Goal: Information Seeking & Learning: Learn about a topic

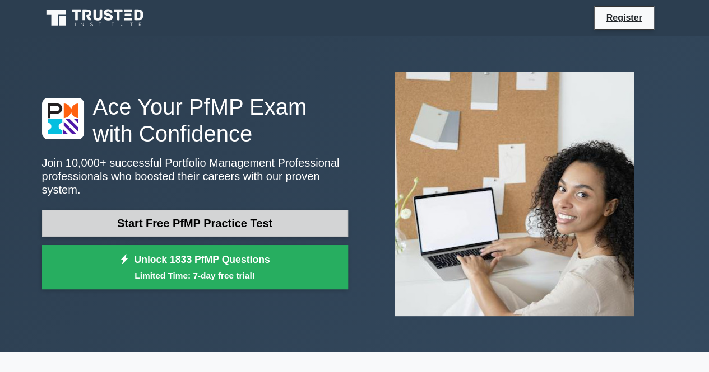
click at [301, 226] on link "Start Free PfMP Practice Test" at bounding box center [195, 223] width 306 height 27
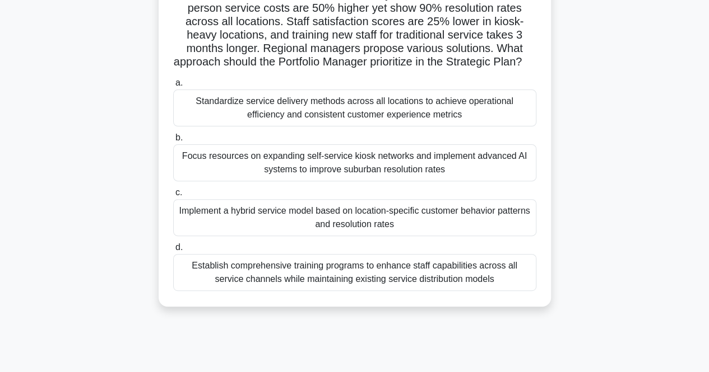
scroll to position [119, 0]
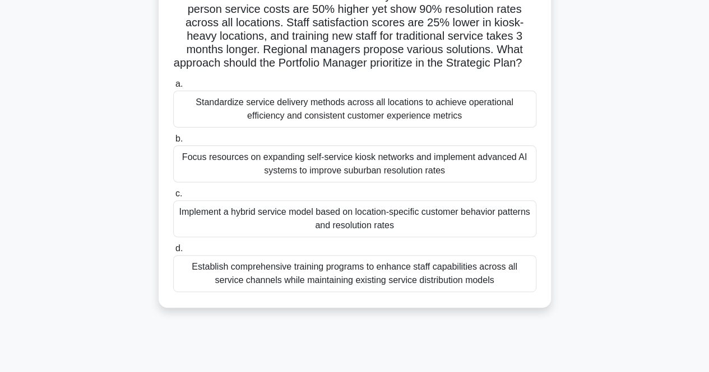
click at [526, 237] on div "Implement a hybrid service model based on location-specific customer behavior p…" at bounding box center [354, 219] width 363 height 37
click at [173, 198] on input "c. Implement a hybrid service model based on location-specific customer behavio…" at bounding box center [173, 193] width 0 height 7
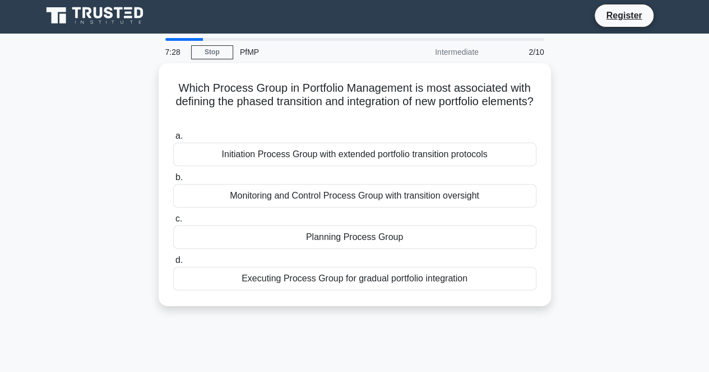
scroll to position [0, 0]
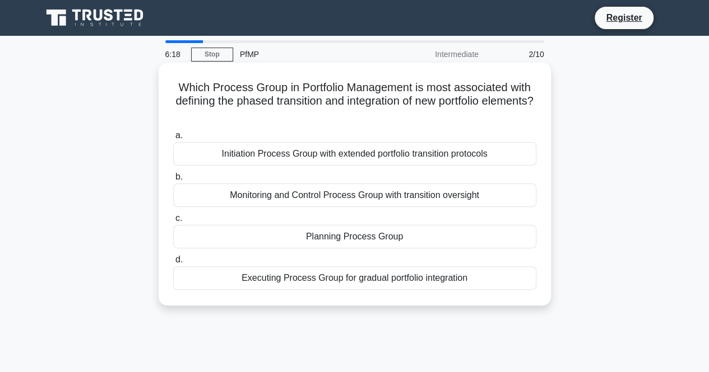
click at [505, 273] on div "Executing Process Group for gradual portfolio integration" at bounding box center [354, 279] width 363 height 24
click at [173, 264] on input "d. Executing Process Group for gradual portfolio integration" at bounding box center [173, 260] width 0 height 7
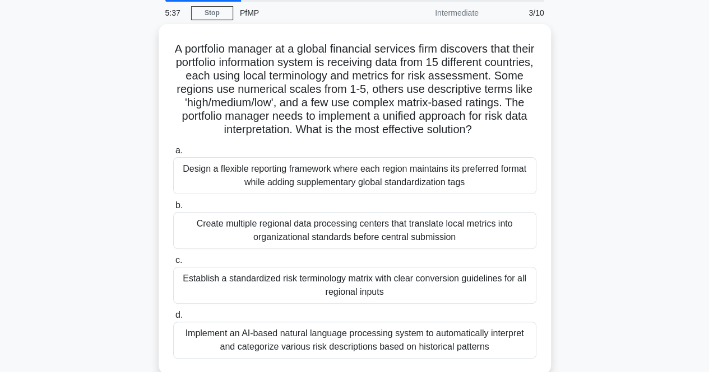
scroll to position [43, 0]
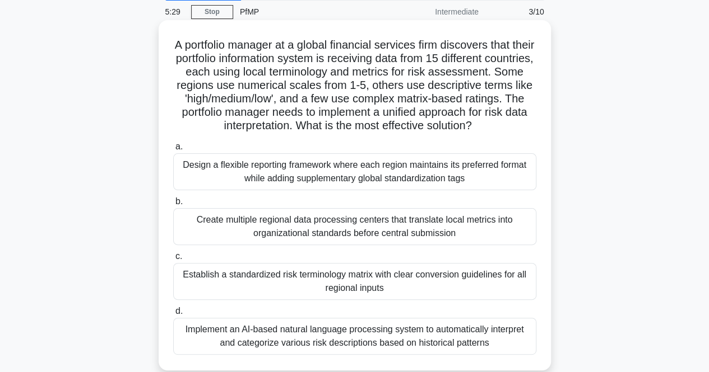
click at [520, 169] on div "Design a flexible reporting framework where each region maintains its preferred…" at bounding box center [354, 171] width 363 height 37
click at [173, 151] on input "a. Design a flexible reporting framework where each region maintains its prefer…" at bounding box center [173, 146] width 0 height 7
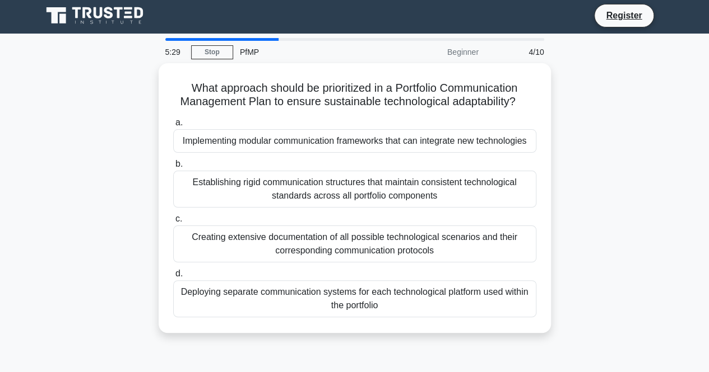
scroll to position [0, 0]
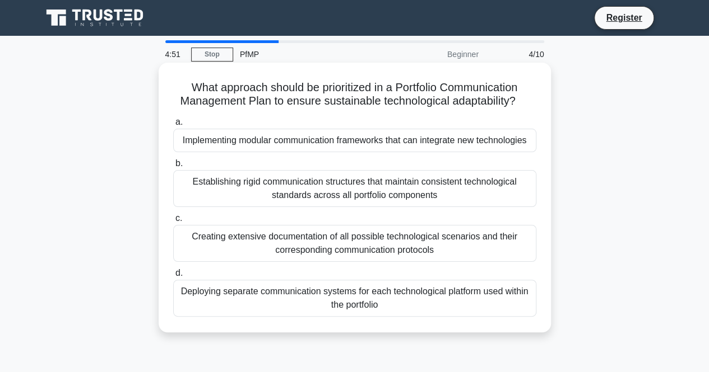
click at [481, 203] on div "Establishing rigid communication structures that maintain consistent technologi…" at bounding box center [354, 188] width 363 height 37
click at [173, 167] on input "b. Establishing rigid communication structures that maintain consistent technol…" at bounding box center [173, 163] width 0 height 7
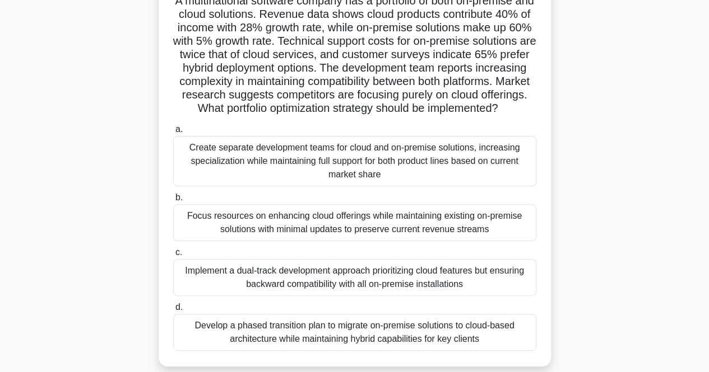
scroll to position [92, 0]
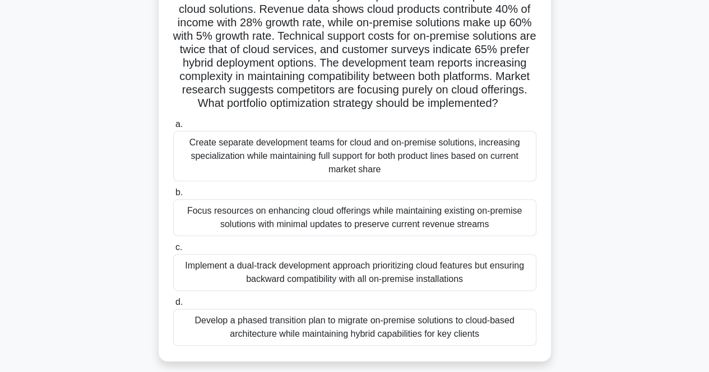
click at [448, 346] on div "Develop a phased transition plan to migrate on-premise solutions to cloud-based…" at bounding box center [354, 327] width 363 height 37
click at [173, 306] on input "d. Develop a phased transition plan to migrate on-premise solutions to cloud-ba…" at bounding box center [173, 302] width 0 height 7
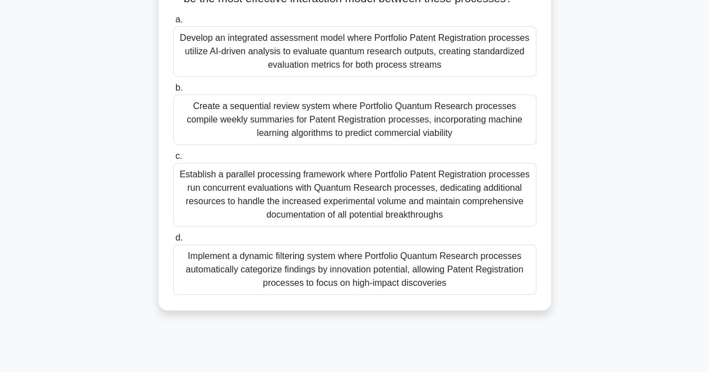
scroll to position [171, 0]
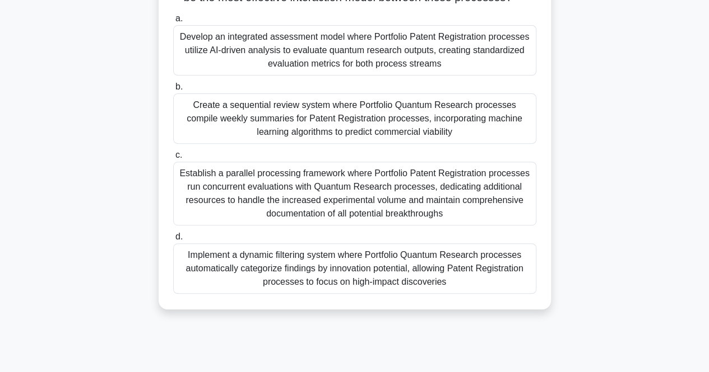
click at [512, 280] on div "Implement a dynamic filtering system where Portfolio Quantum Research processes…" at bounding box center [354, 269] width 363 height 50
click at [173, 241] on input "d. Implement a dynamic filtering system where Portfolio Quantum Research proces…" at bounding box center [173, 237] width 0 height 7
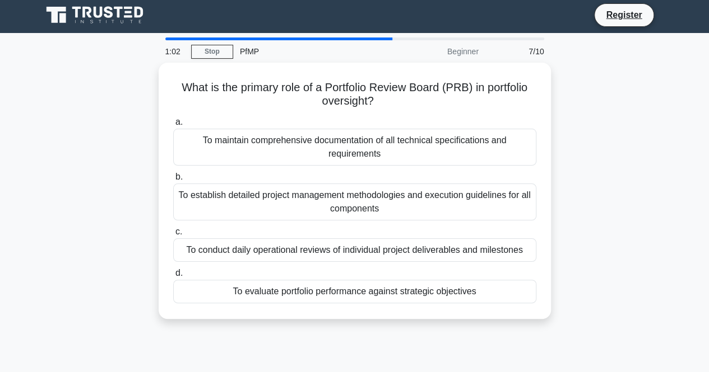
scroll to position [3, 0]
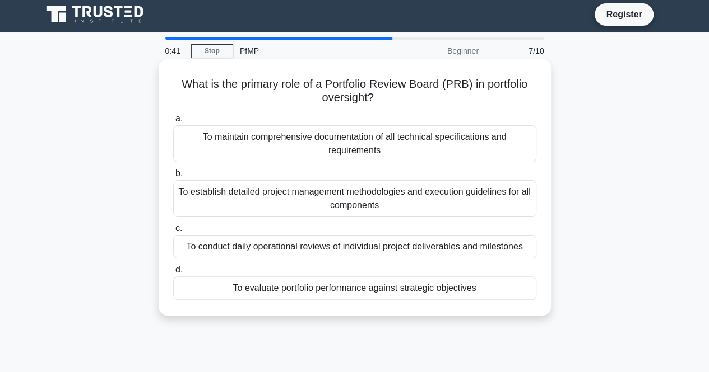
click at [500, 284] on div "To evaluate portfolio performance against strategic objectives" at bounding box center [354, 289] width 363 height 24
click at [173, 274] on input "d. To evaluate portfolio performance against strategic objectives" at bounding box center [173, 270] width 0 height 7
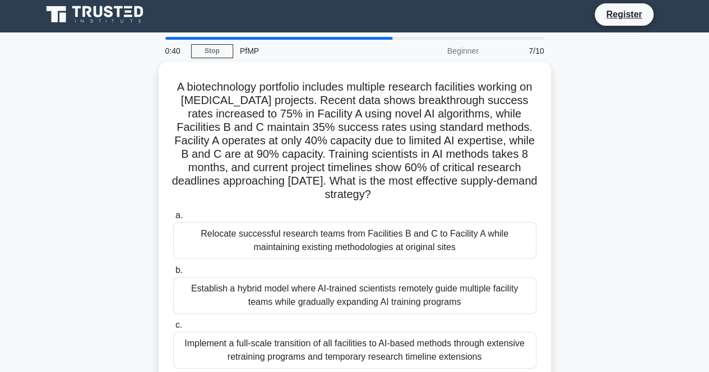
scroll to position [0, 0]
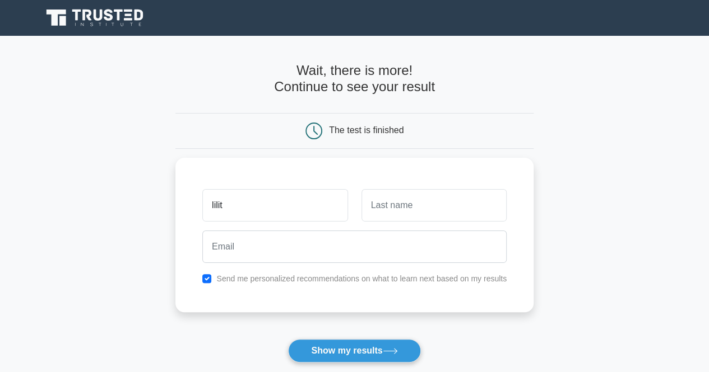
type input "lilit"
type input "sed"
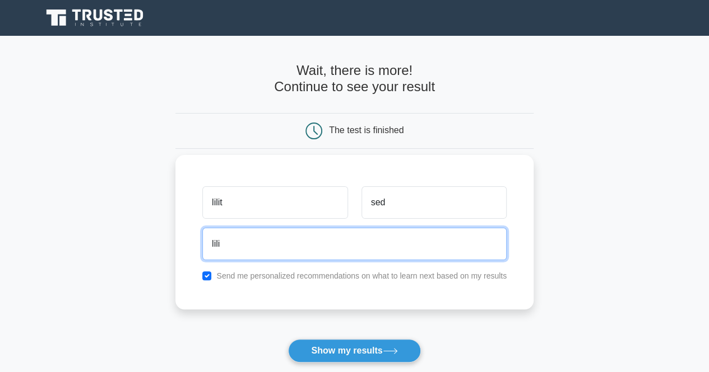
type input "lilit.sedrakian@gmail.com"
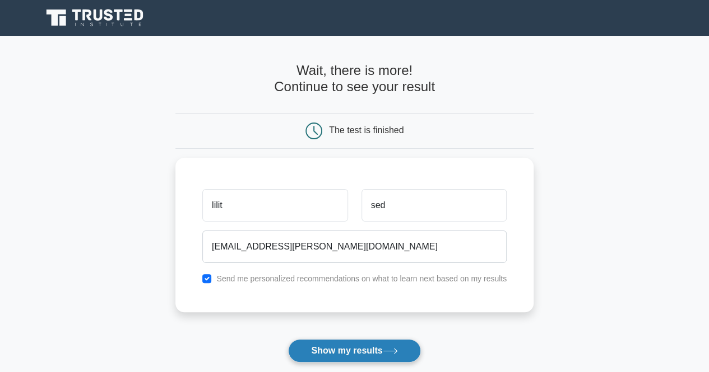
click at [362, 353] on button "Show my results" at bounding box center [354, 351] width 132 height 24
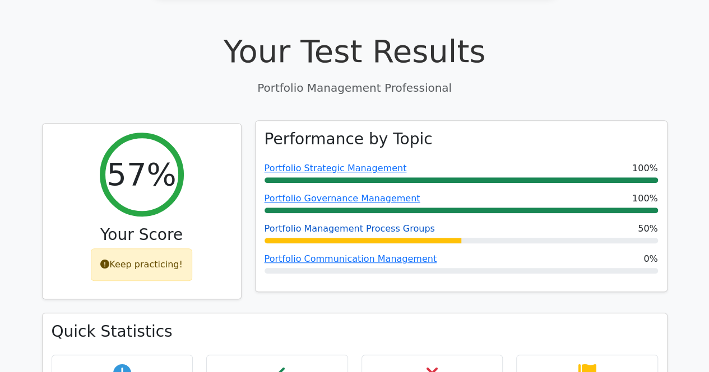
scroll to position [327, 0]
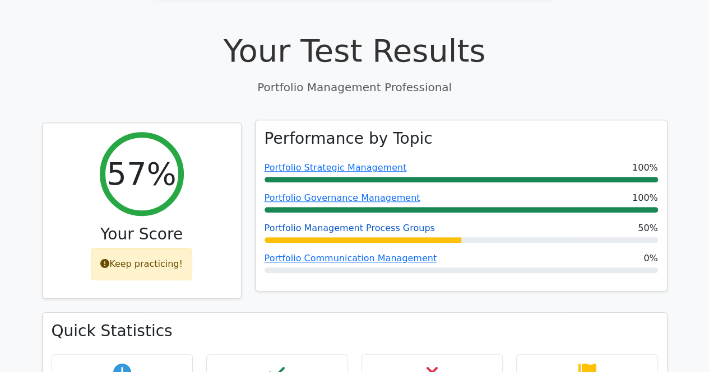
click at [392, 223] on link "Portfolio Management Process Groups" at bounding box center [349, 228] width 170 height 11
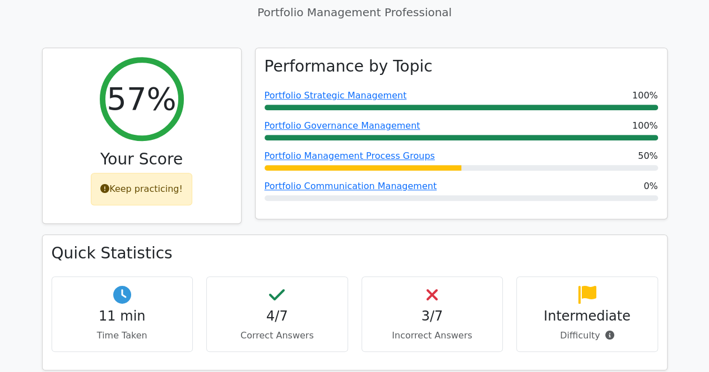
scroll to position [403, 0]
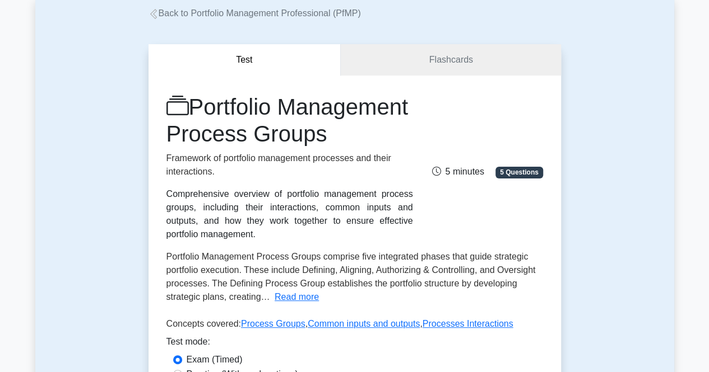
scroll to position [57, 0]
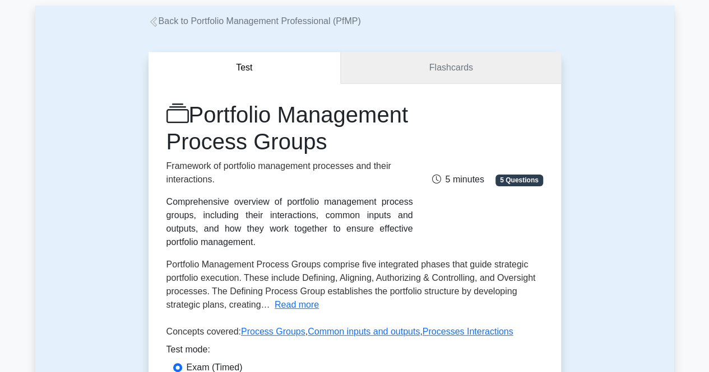
drag, startPoint x: 406, startPoint y: 64, endPoint x: 388, endPoint y: 76, distance: 21.4
click at [388, 76] on link "Flashcards" at bounding box center [451, 68] width 220 height 32
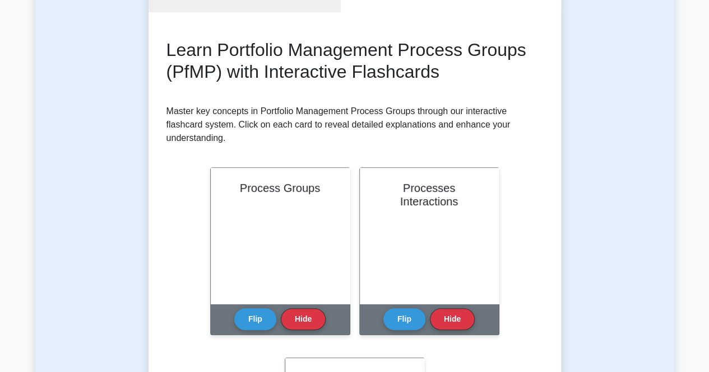
scroll to position [129, 0]
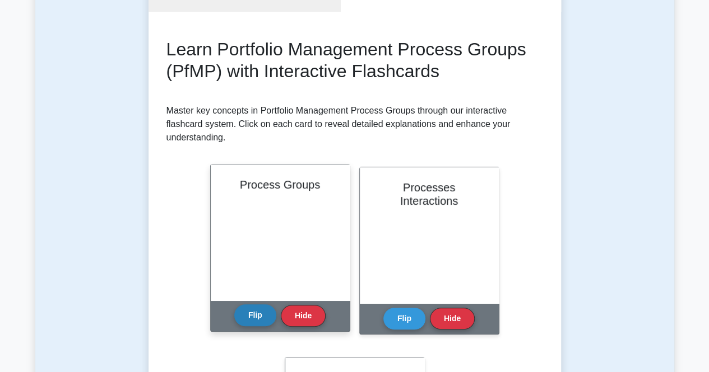
click at [258, 314] on button "Flip" at bounding box center [255, 316] width 42 height 22
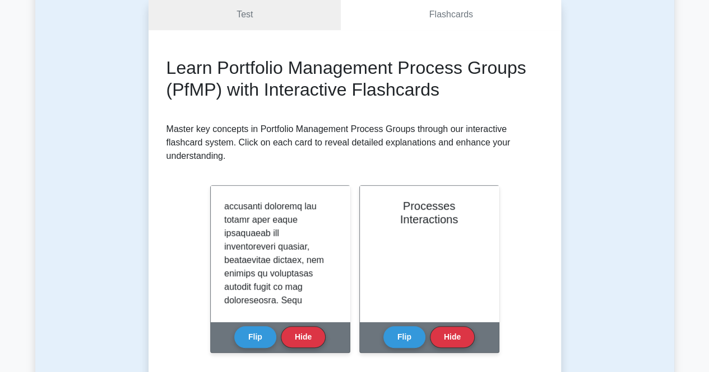
scroll to position [0, 0]
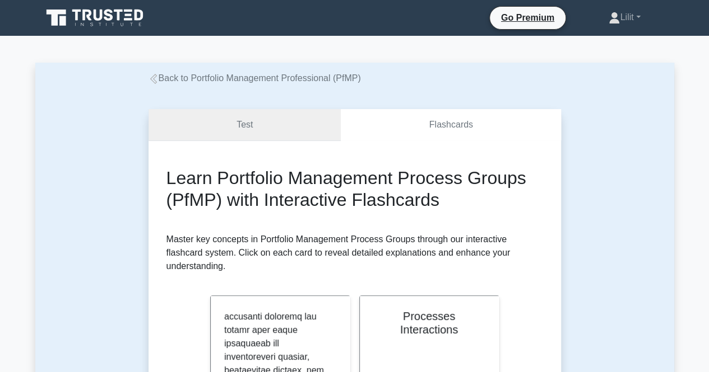
click at [255, 134] on link "Test" at bounding box center [244, 125] width 193 height 32
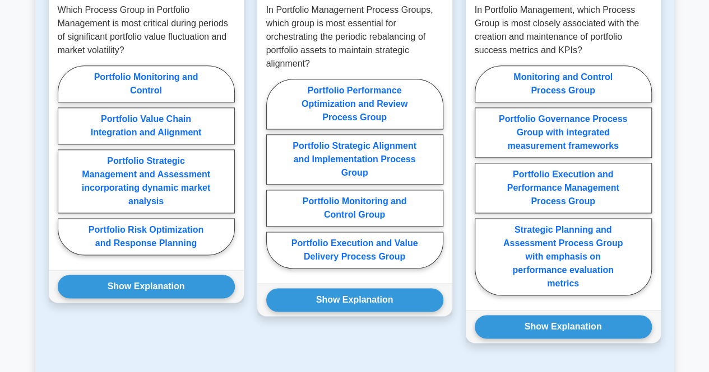
scroll to position [688, 0]
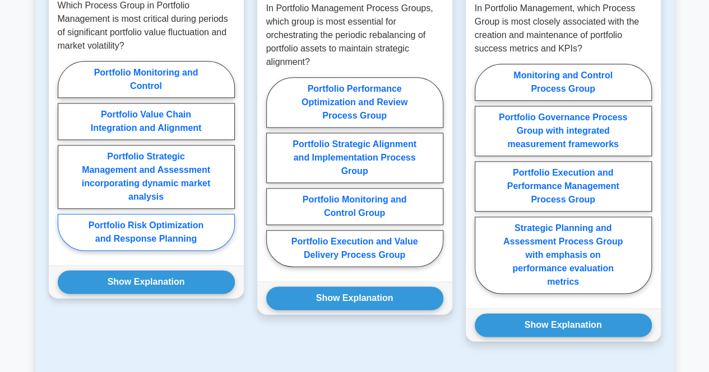
click at [197, 251] on label "Portfolio Risk Optimization and Response Planning" at bounding box center [146, 232] width 177 height 37
click at [65, 163] on input "Portfolio Risk Optimization and Response Planning" at bounding box center [61, 159] width 7 height 7
radio input "true"
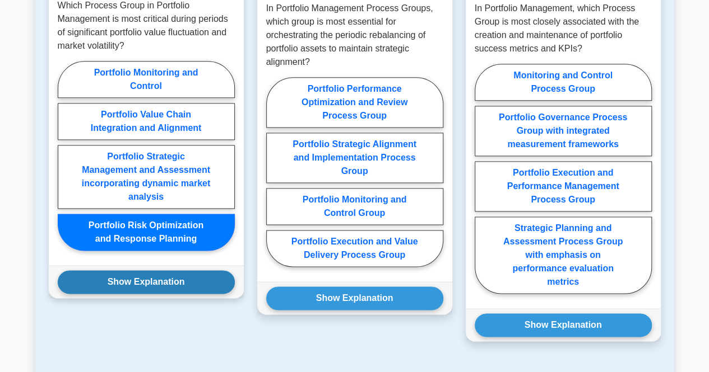
click at [194, 294] on button "Show Explanation" at bounding box center [146, 283] width 177 height 24
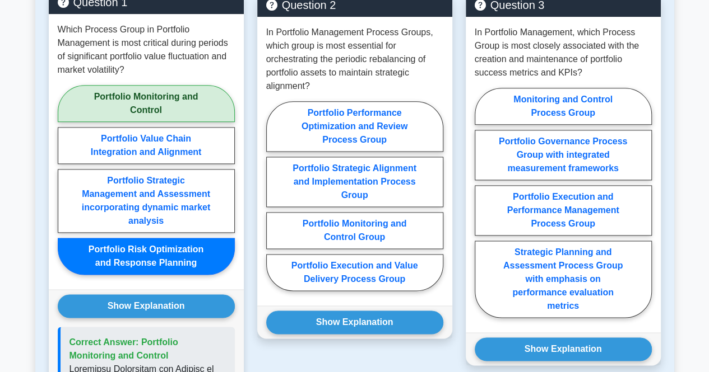
scroll to position [663, 0]
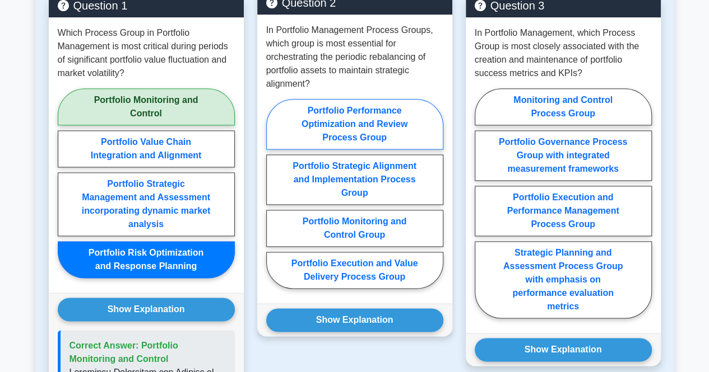
click at [327, 150] on label "Portfolio Performance Optimization and Review Process Group" at bounding box center [354, 124] width 177 height 50
click at [273, 194] on input "Portfolio Performance Optimization and Review Process Group" at bounding box center [269, 197] width 7 height 7
radio input "true"
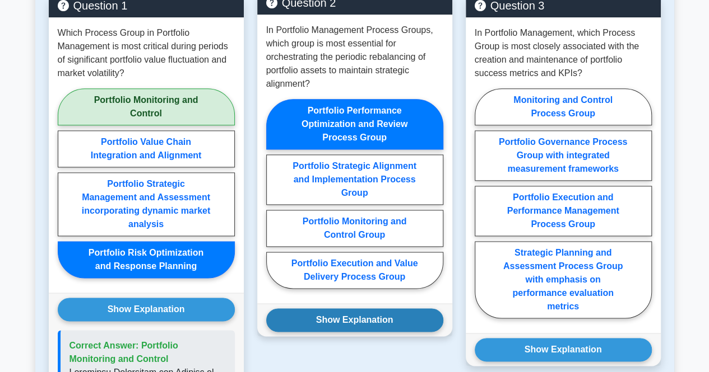
click at [350, 332] on button "Show Explanation" at bounding box center [354, 321] width 177 height 24
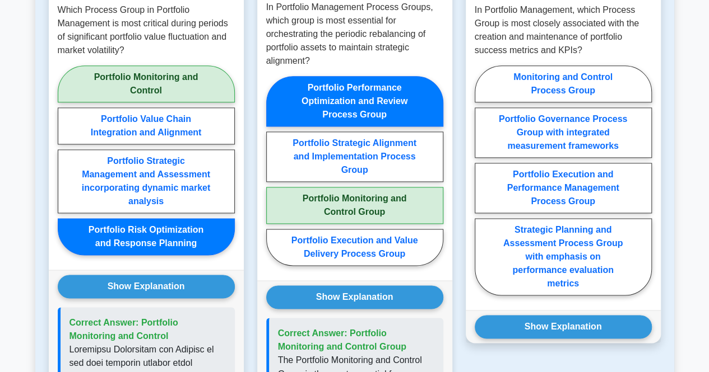
scroll to position [686, 0]
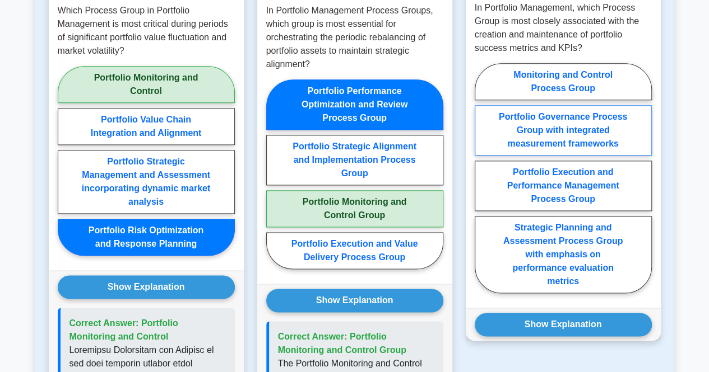
click at [624, 150] on label "Portfolio Governance Process Group with integrated measurement frameworks" at bounding box center [562, 130] width 177 height 50
click at [482, 178] on input "Portfolio Governance Process Group with integrated measurement frameworks" at bounding box center [477, 181] width 7 height 7
radio input "true"
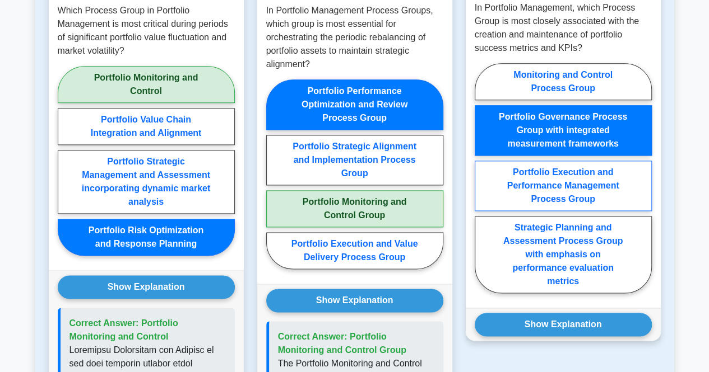
drag, startPoint x: 605, startPoint y: 203, endPoint x: 628, endPoint y: 215, distance: 26.1
click at [628, 211] on label "Portfolio Execution and Performance Management Process Group" at bounding box center [562, 186] width 177 height 50
click at [482, 185] on input "Portfolio Execution and Performance Management Process Group" at bounding box center [477, 181] width 7 height 7
radio input "true"
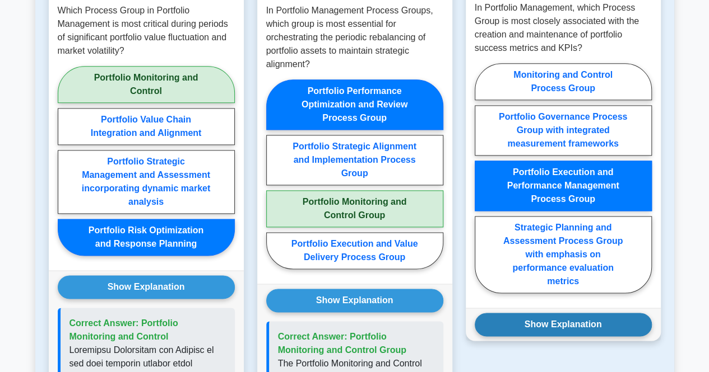
click at [547, 337] on button "Show Explanation" at bounding box center [562, 325] width 177 height 24
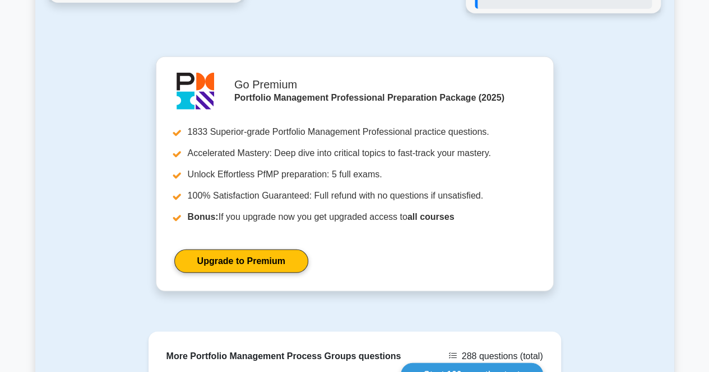
scroll to position [1432, 0]
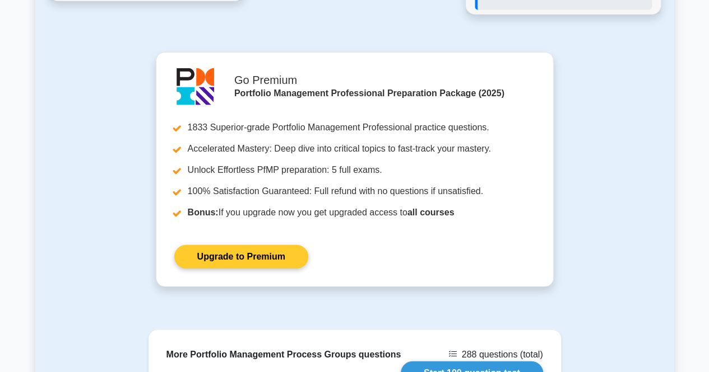
click at [290, 269] on link "Upgrade to Premium" at bounding box center [241, 257] width 134 height 24
